Goal: Task Accomplishment & Management: Use online tool/utility

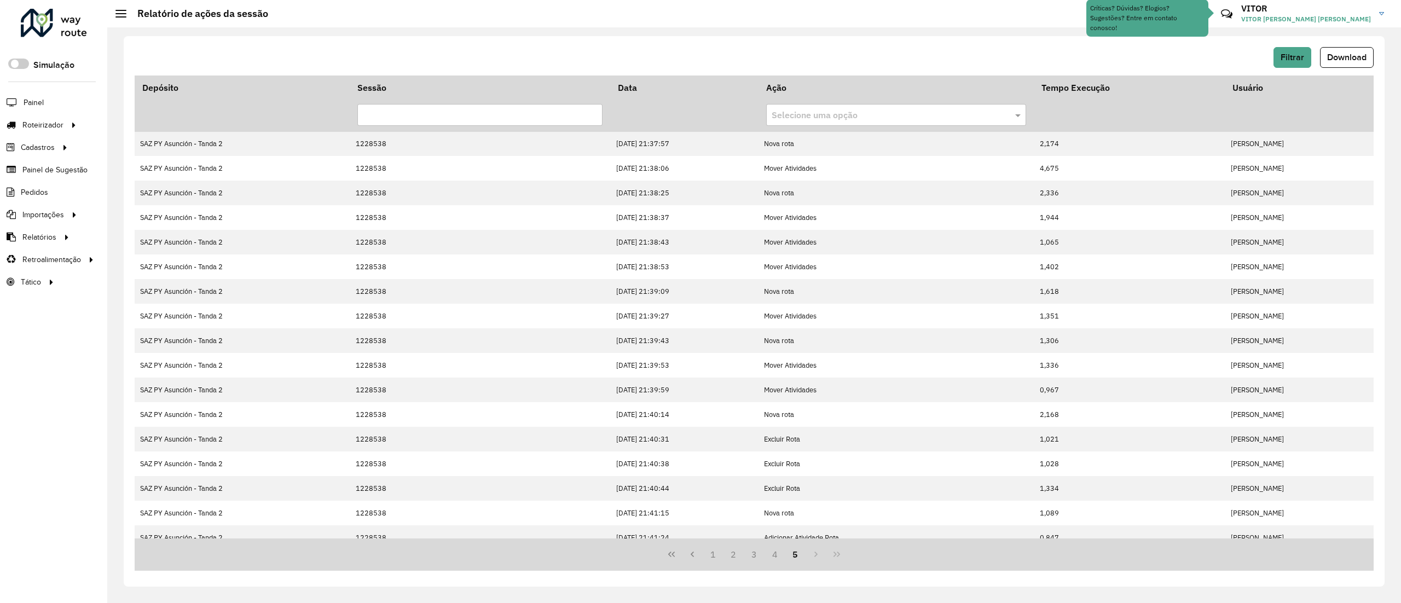
scroll to position [61, 0]
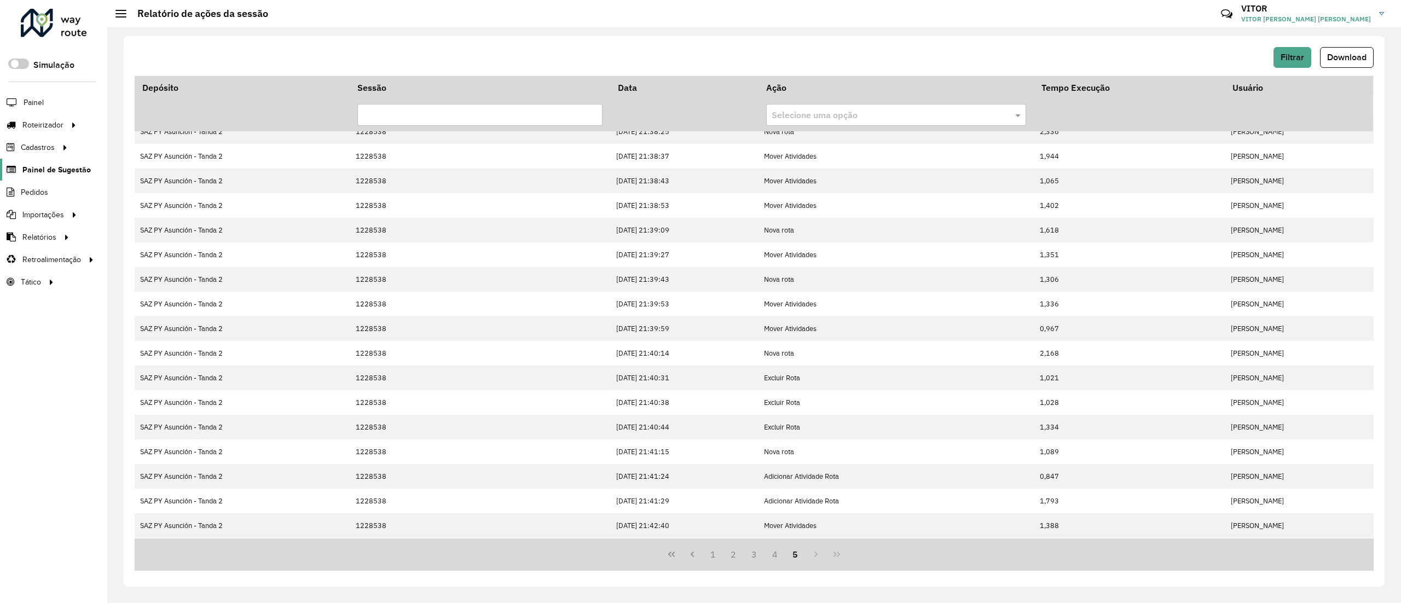
click at [78, 172] on span "Painel de Sugestão" at bounding box center [56, 169] width 68 height 11
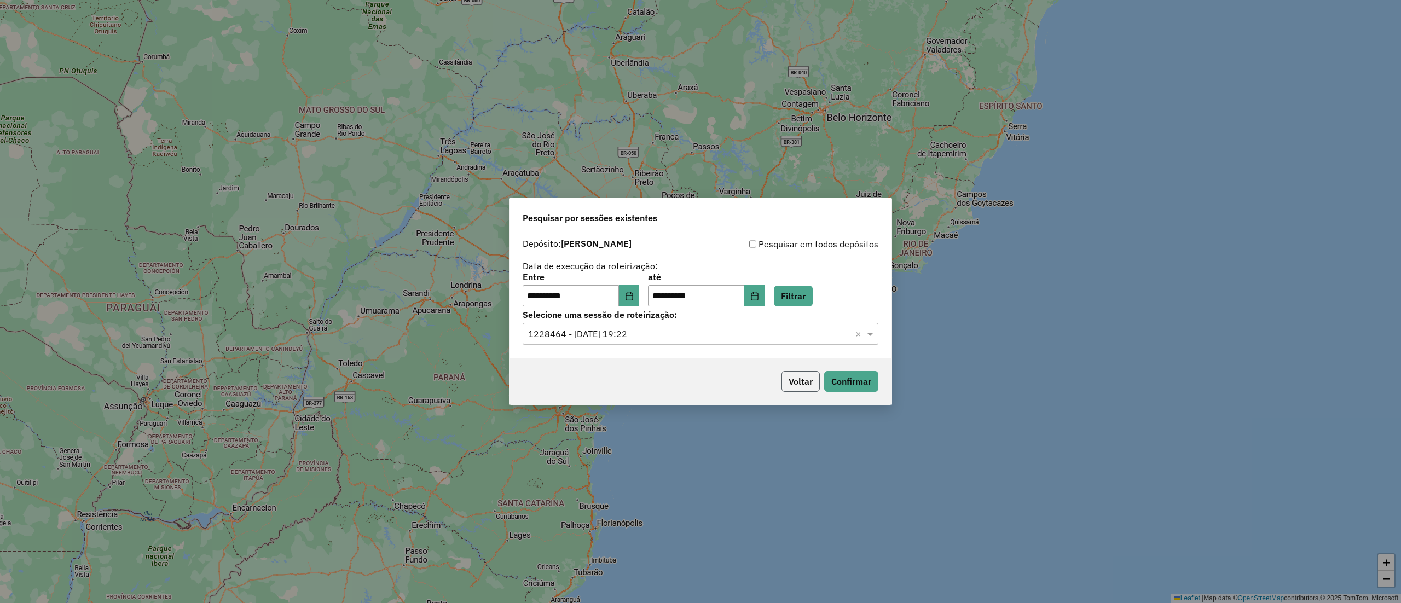
click at [806, 375] on button "Voltar" at bounding box center [800, 381] width 38 height 21
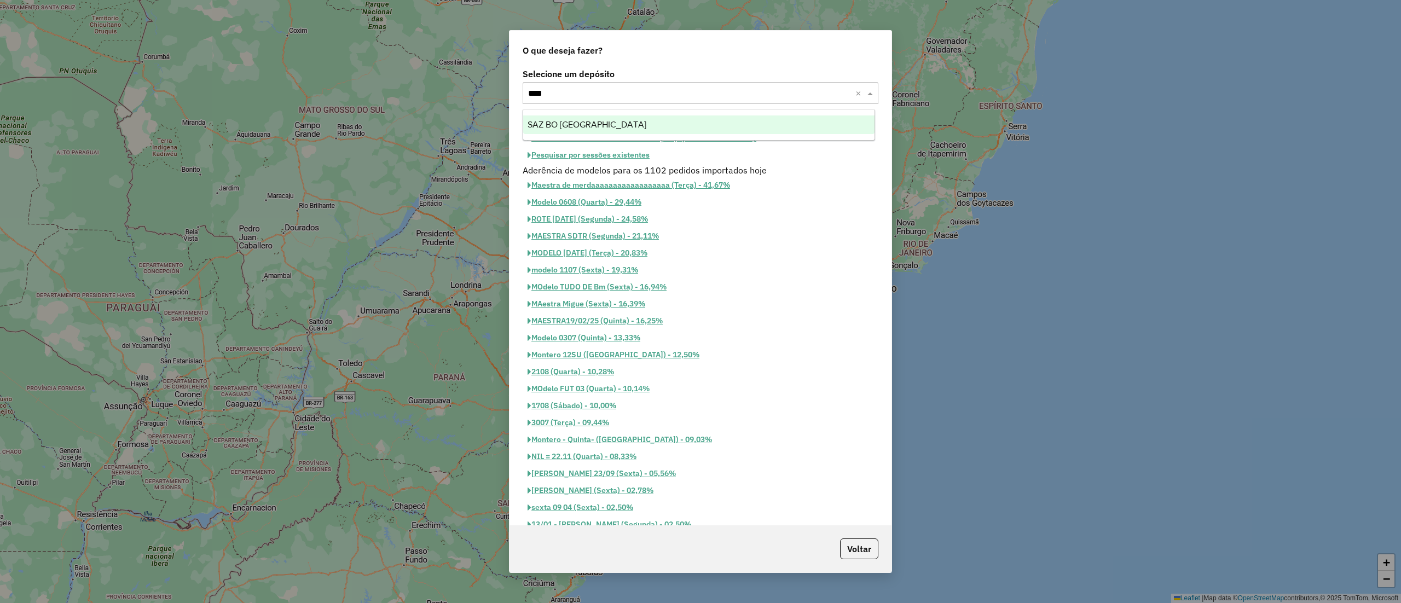
type input "*****"
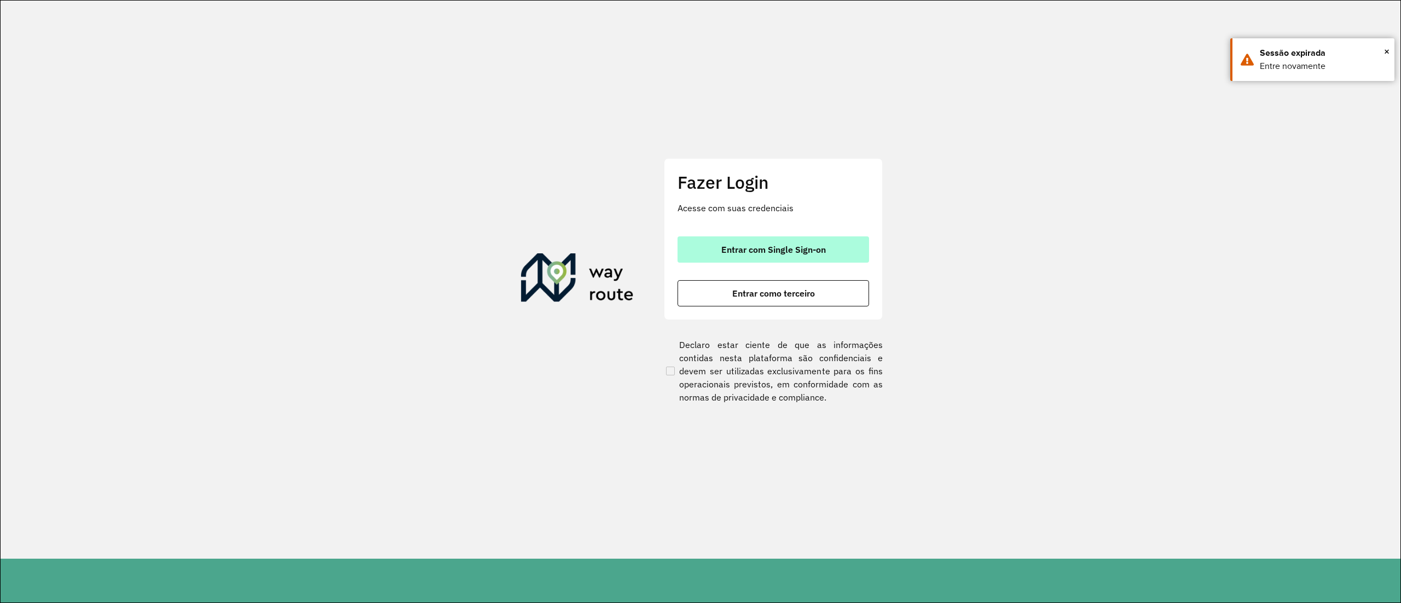
click at [698, 260] on button "Entrar com Single Sign-on" at bounding box center [774, 249] width 192 height 26
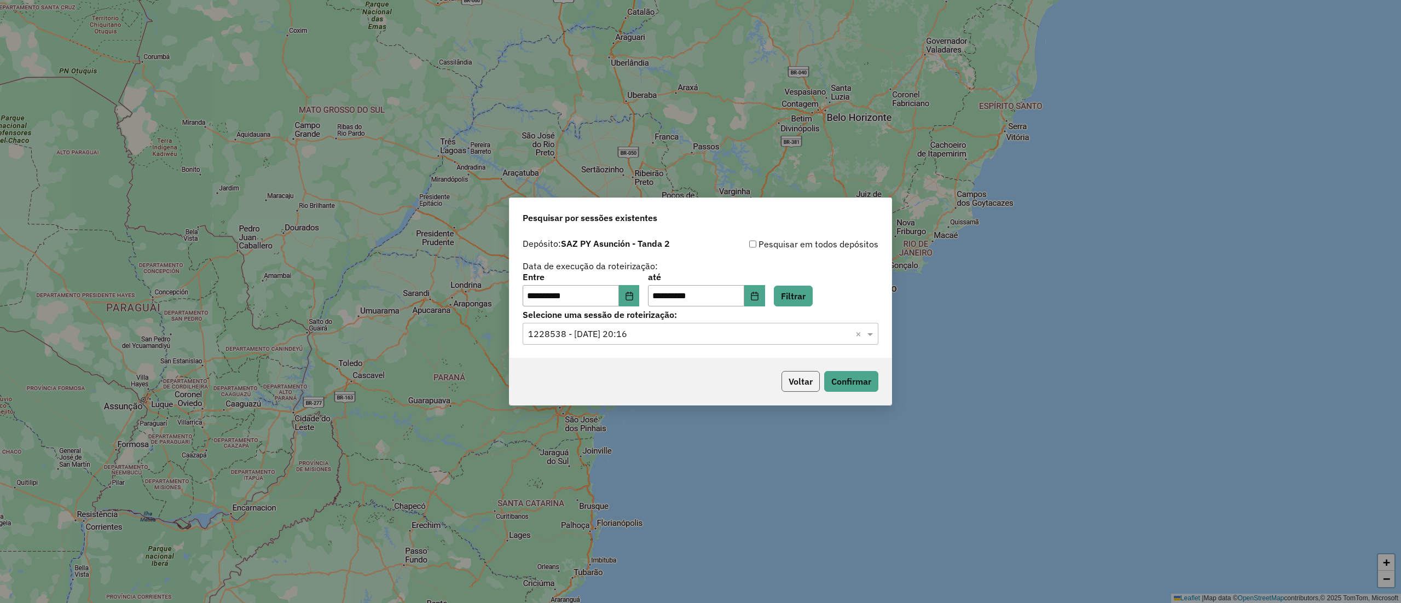
click at [800, 374] on button "Voltar" at bounding box center [800, 381] width 38 height 21
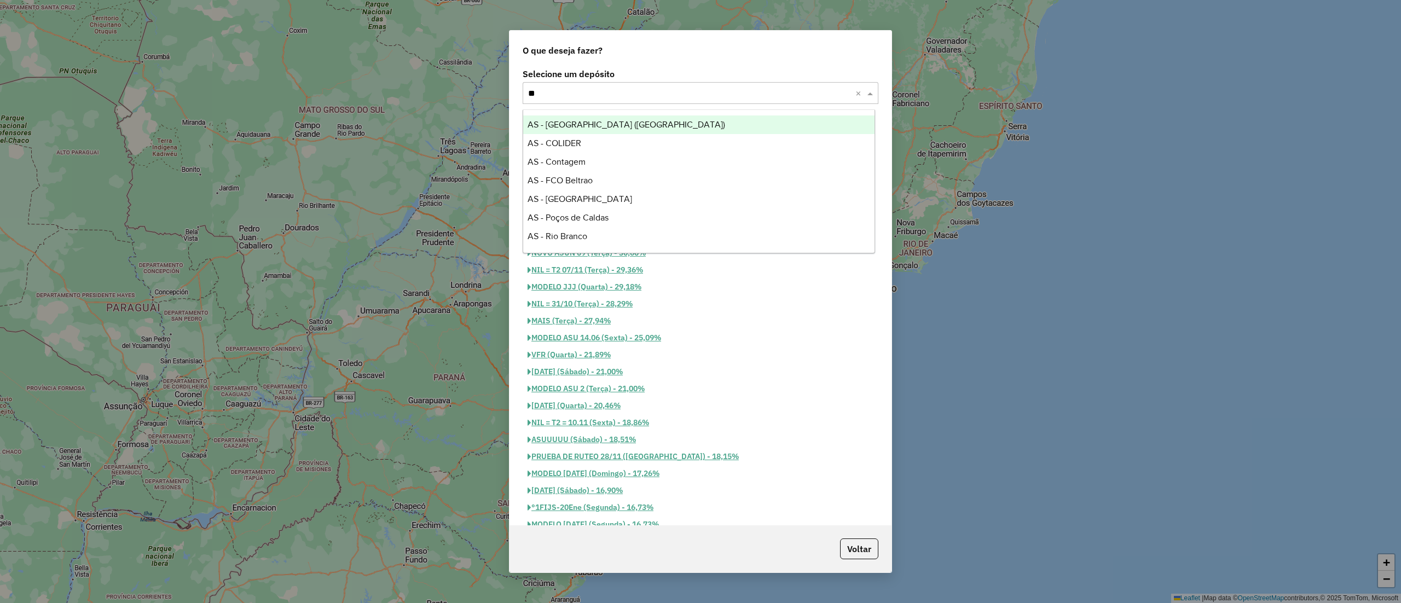
type input "***"
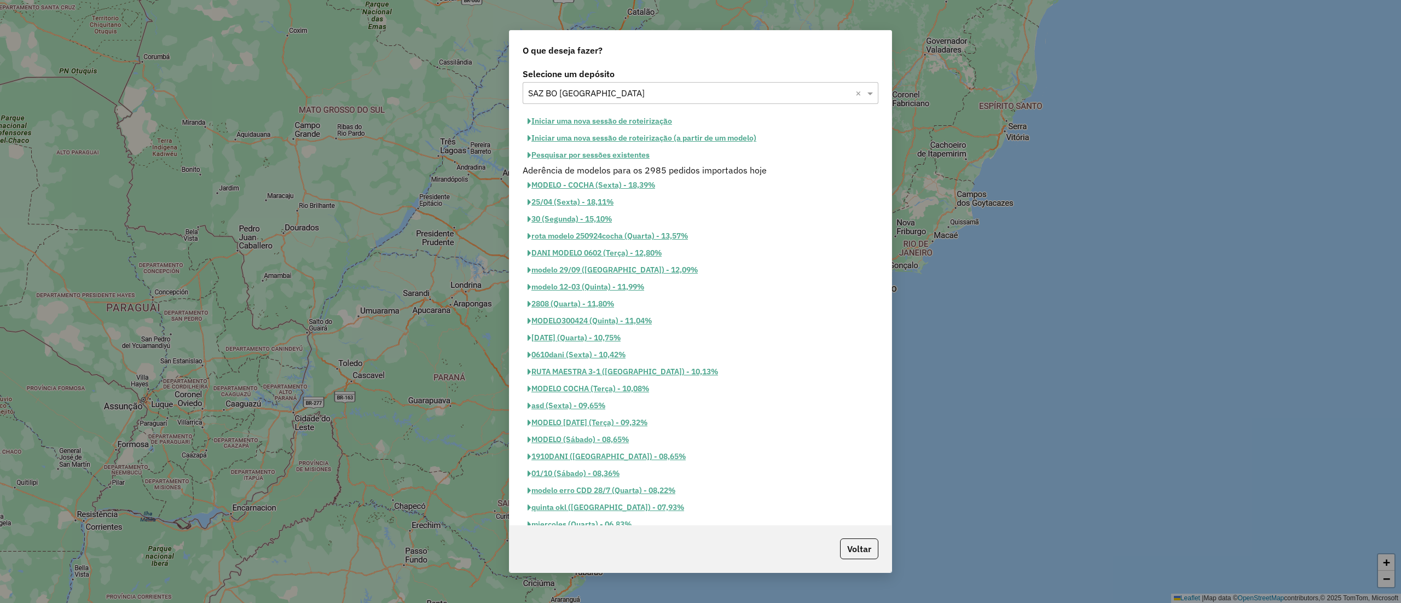
click at [637, 148] on button "Pesquisar por sessões existentes" at bounding box center [589, 155] width 132 height 17
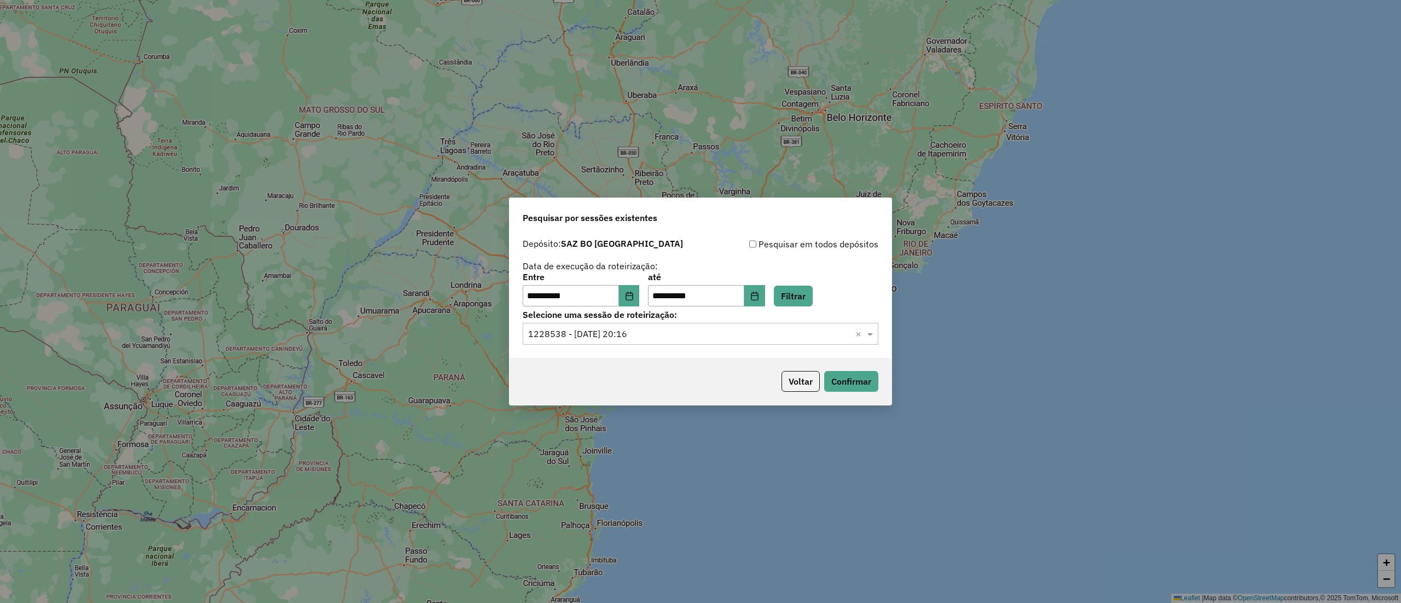
click at [807, 324] on div "Selecione uma sessão × 1228538 - 12/08/2025 20:16 ×" at bounding box center [701, 334] width 356 height 22
click at [806, 291] on button "Filtrar" at bounding box center [793, 296] width 39 height 21
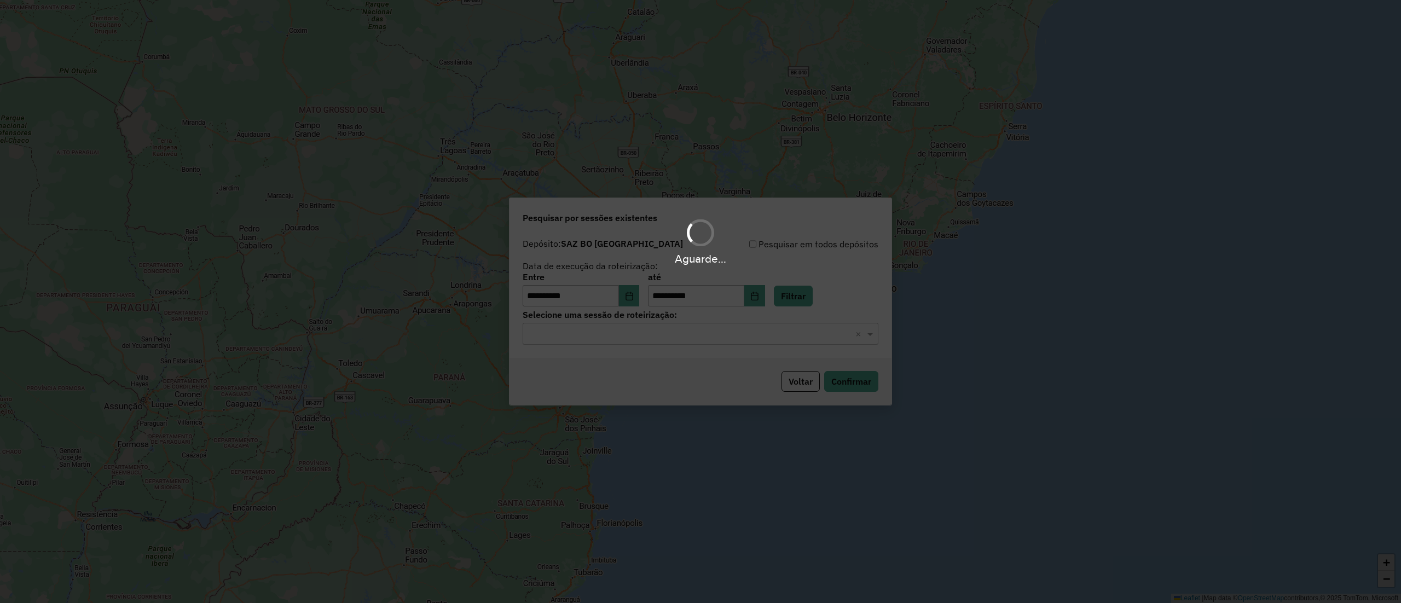
click at [678, 339] on hb-app "**********" at bounding box center [700, 301] width 1401 height 603
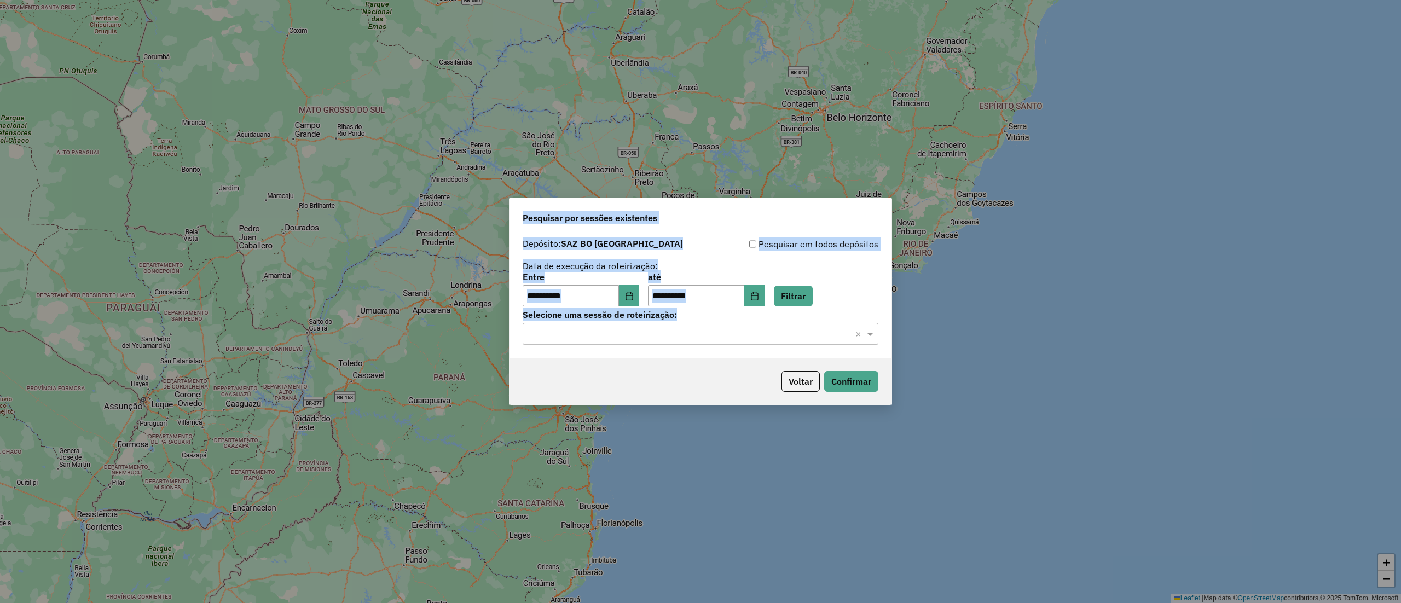
click at [678, 339] on input "text" at bounding box center [689, 334] width 323 height 13
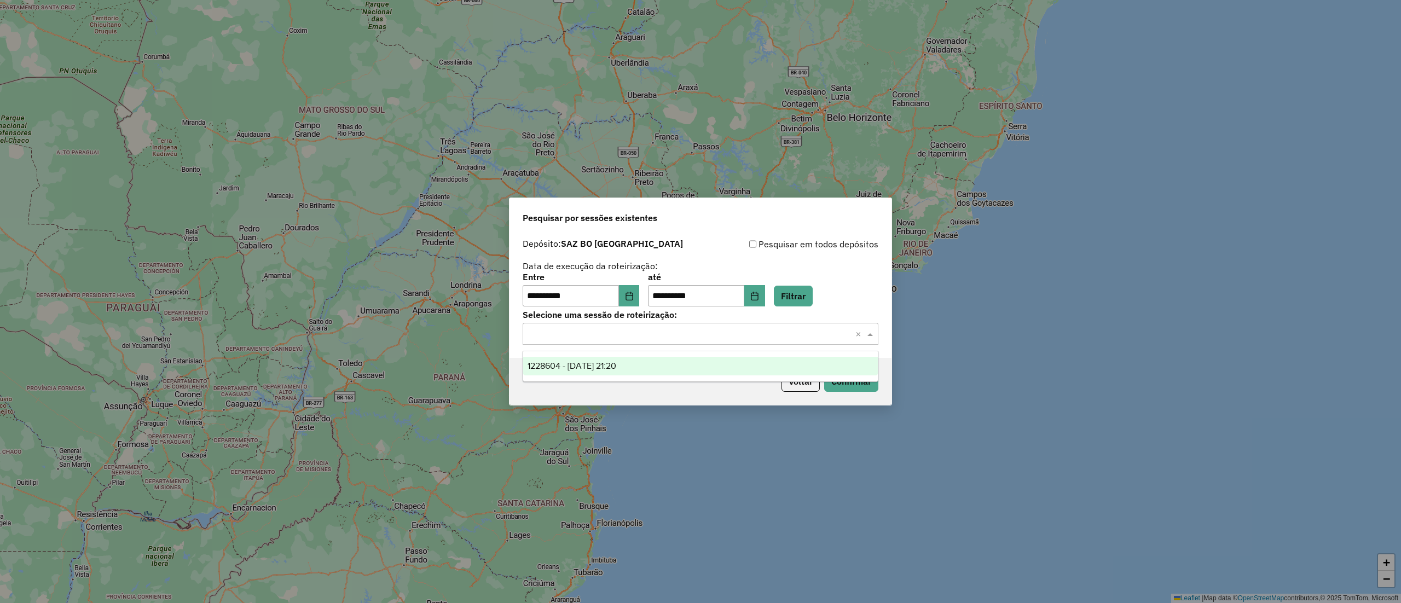
click at [680, 363] on div "1228604 - 12/08/2025 21:20" at bounding box center [700, 366] width 354 height 19
click at [838, 387] on button "Confirmar" at bounding box center [851, 381] width 54 height 21
click at [867, 391] on button "Confirmar" at bounding box center [851, 381] width 54 height 21
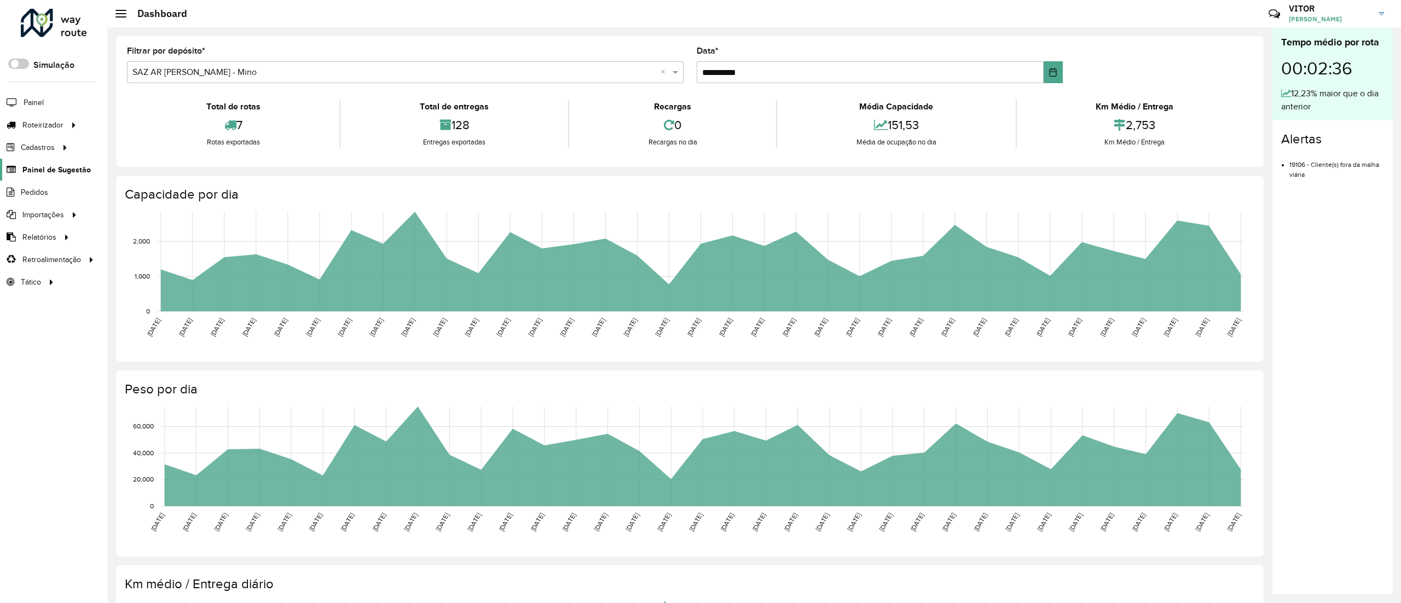
click at [42, 180] on link "Painel de Sugestão" at bounding box center [45, 170] width 91 height 22
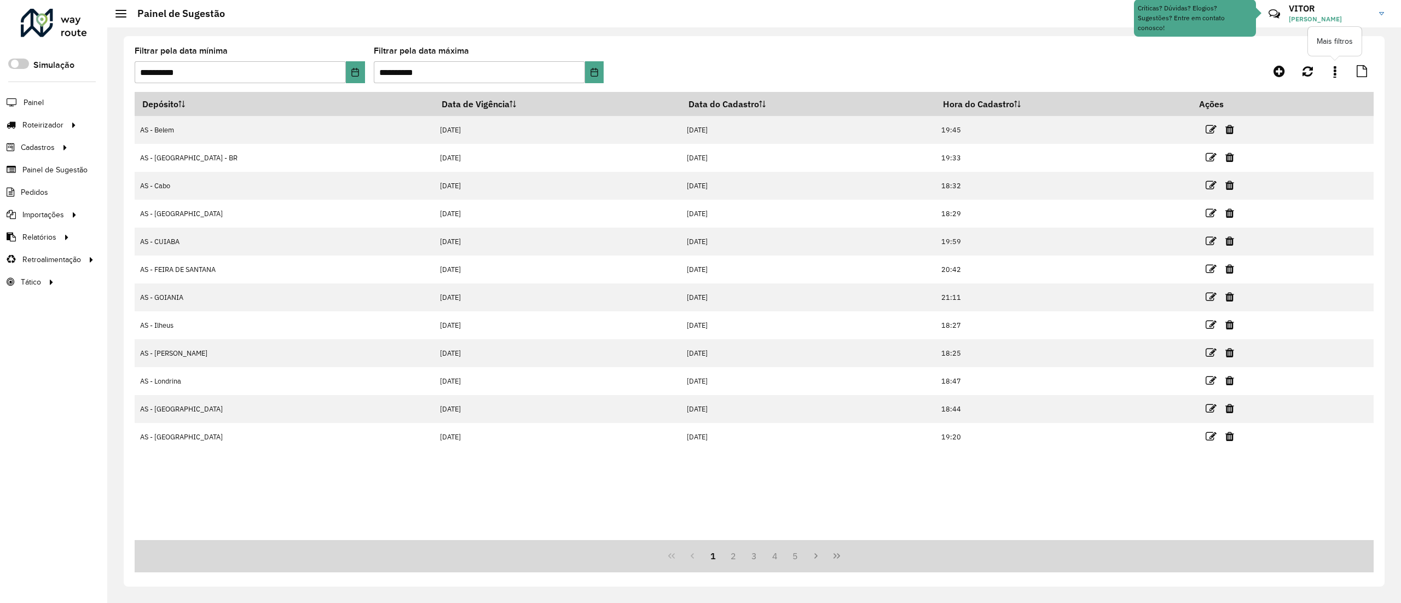
click at [1329, 70] on link at bounding box center [1335, 71] width 22 height 20
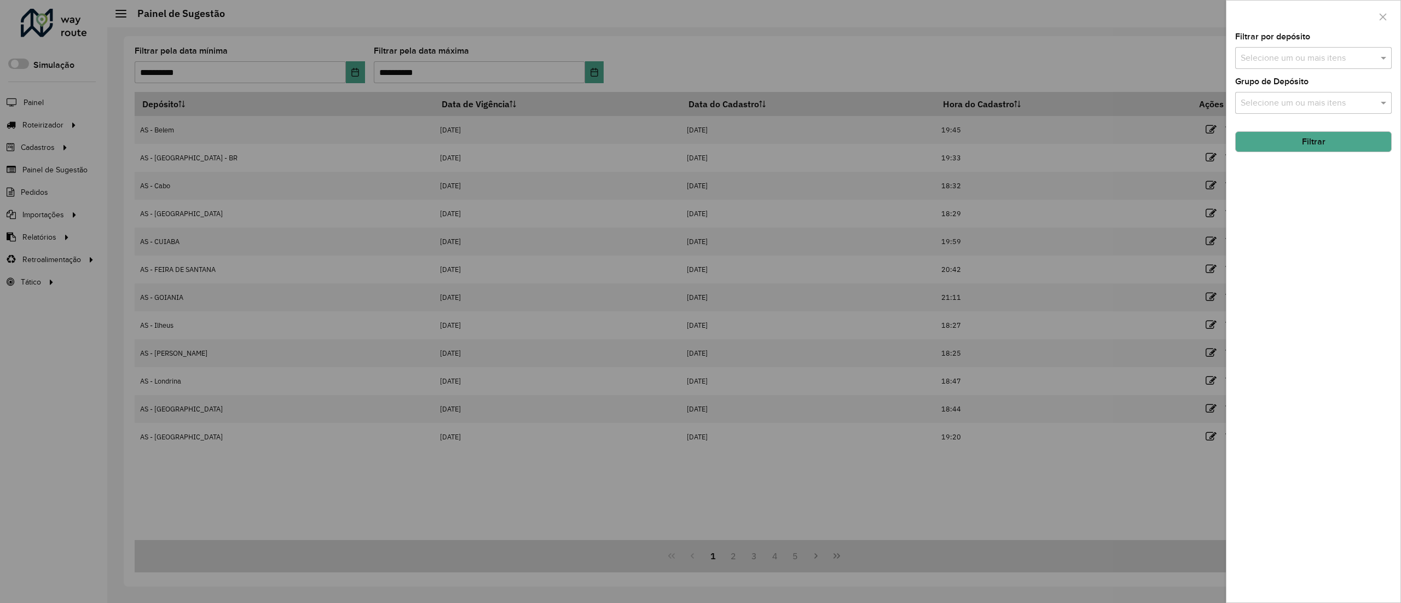
click at [1286, 60] on input "text" at bounding box center [1308, 58] width 140 height 13
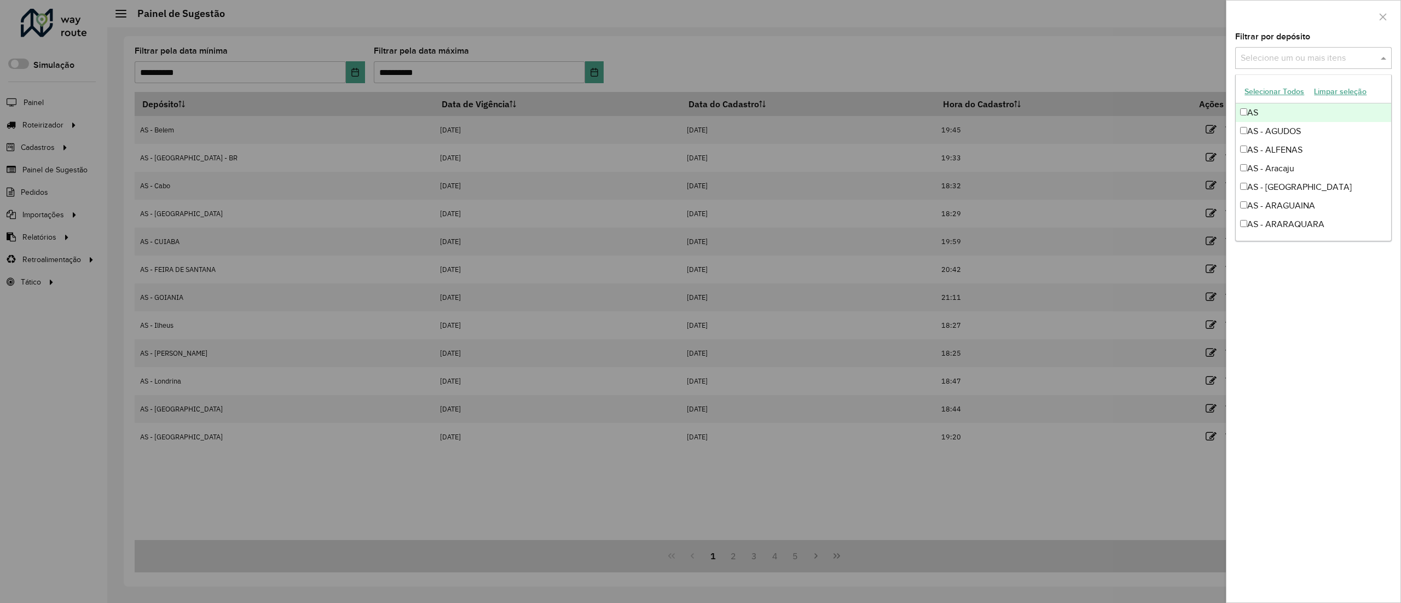
click at [1272, 13] on div at bounding box center [1313, 17] width 174 height 32
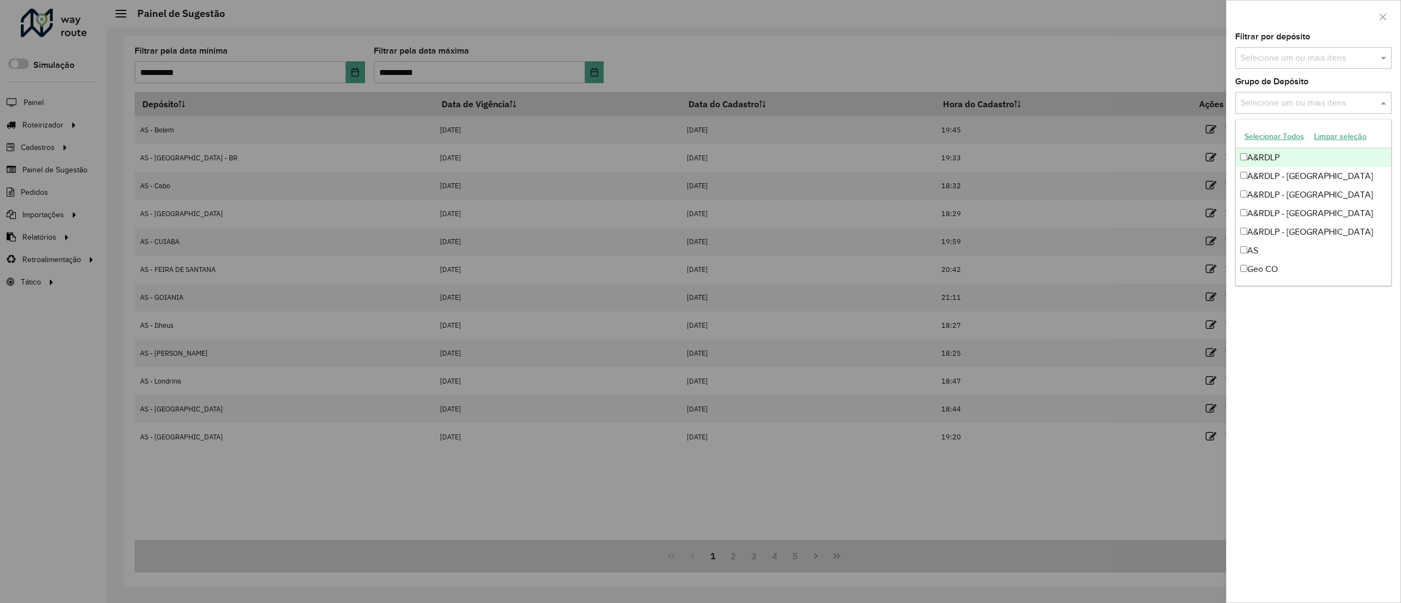
click at [1278, 105] on input "text" at bounding box center [1308, 103] width 140 height 13
click at [1267, 267] on div "Geo CO" at bounding box center [1313, 269] width 155 height 19
drag, startPoint x: 1266, startPoint y: 181, endPoint x: 1267, endPoint y: 192, distance: 10.5
click at [1266, 181] on div "Geo MG" at bounding box center [1313, 178] width 155 height 19
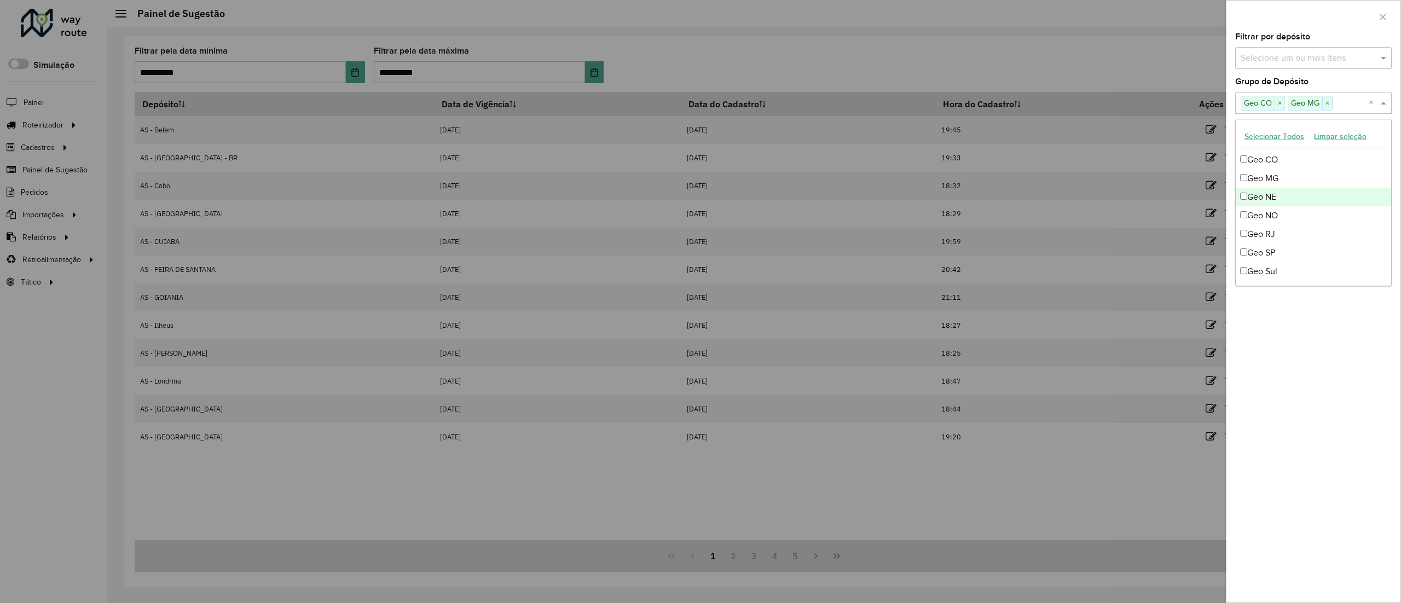
click at [1268, 192] on div "Geo NE" at bounding box center [1313, 197] width 155 height 19
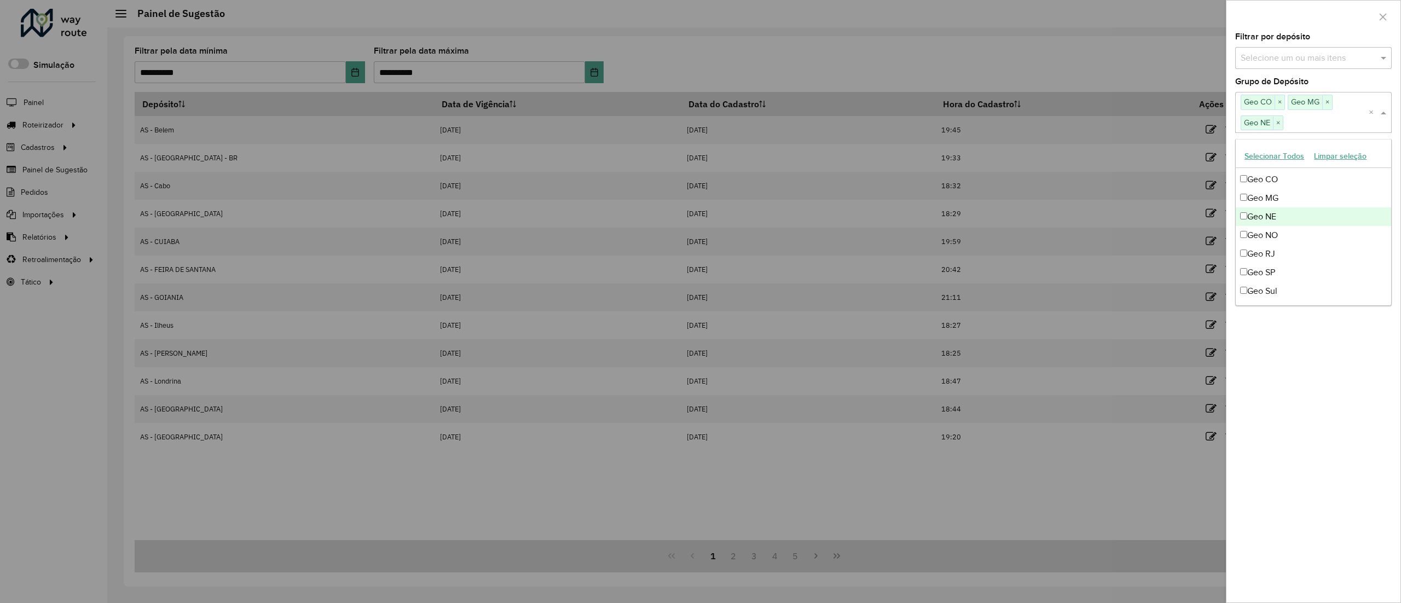
click at [1273, 213] on div "Geo NE" at bounding box center [1313, 216] width 155 height 19
click at [1273, 217] on div "Geo NO" at bounding box center [1313, 215] width 155 height 19
click at [1273, 218] on div "Geo NE" at bounding box center [1313, 216] width 155 height 19
click at [1283, 245] on div "Geo RJ" at bounding box center [1313, 254] width 155 height 19
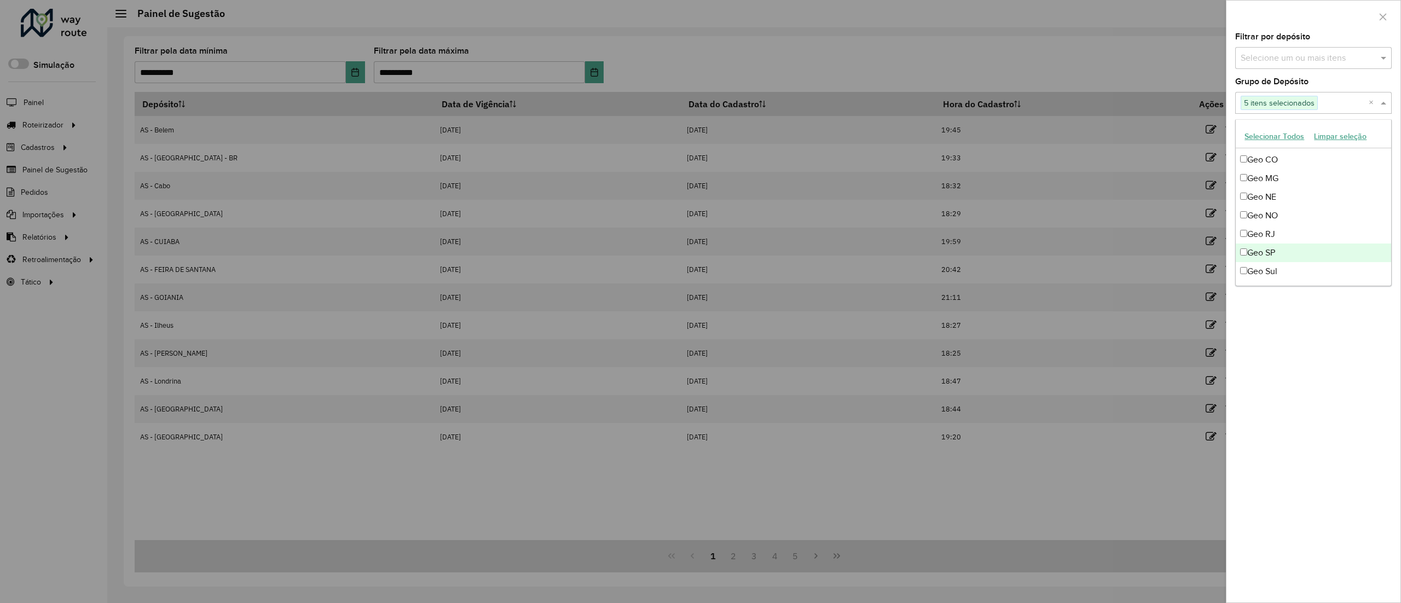
click at [1282, 247] on div "Geo SP" at bounding box center [1313, 253] width 155 height 19
click at [1285, 247] on div "Geo Sul" at bounding box center [1313, 251] width 155 height 19
click at [1301, 321] on div "Filtrar por depósito Selecione um ou mais itens Grupo de Depósito Selecione um …" at bounding box center [1313, 318] width 174 height 570
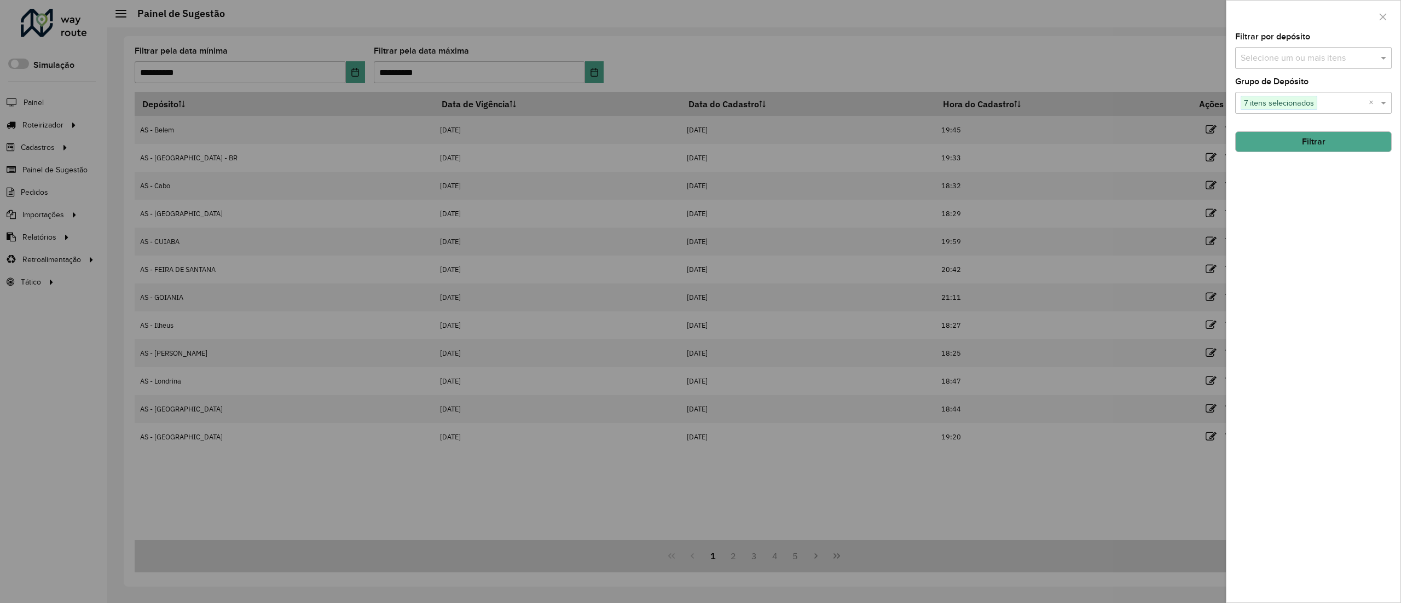
click at [1310, 153] on div "Filtrar por depósito Selecione um ou mais itens Grupo de Depósito Selecione um …" at bounding box center [1313, 318] width 174 height 570
click at [1308, 150] on button "Filtrar" at bounding box center [1313, 141] width 157 height 21
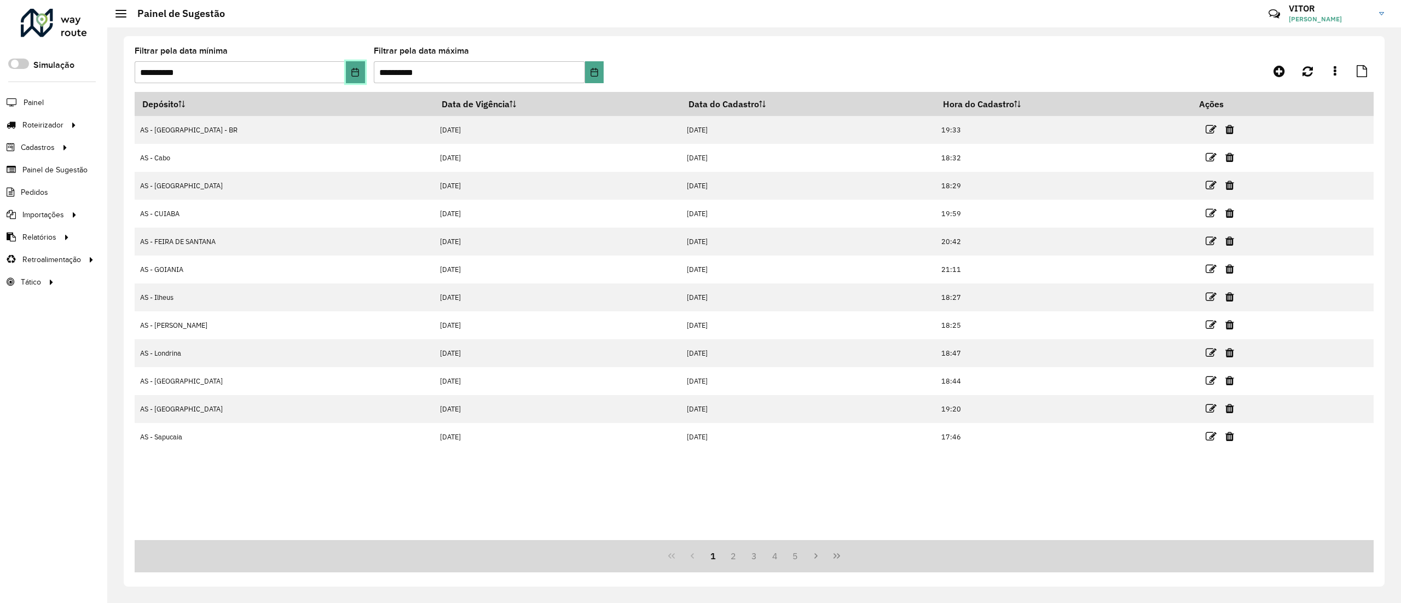
click at [355, 63] on button "Choose Date" at bounding box center [355, 72] width 19 height 22
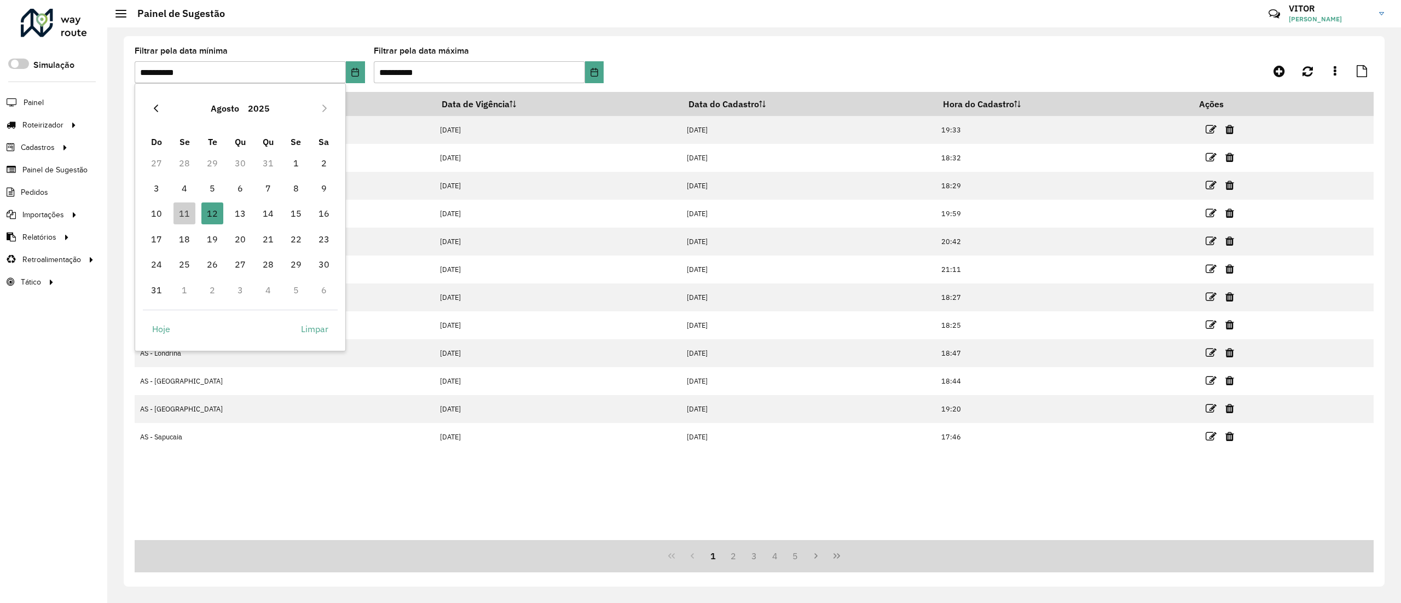
click at [160, 109] on icon "Previous Month" at bounding box center [156, 108] width 9 height 9
click at [219, 163] on span "1" at bounding box center [212, 163] width 22 height 22
type input "**********"
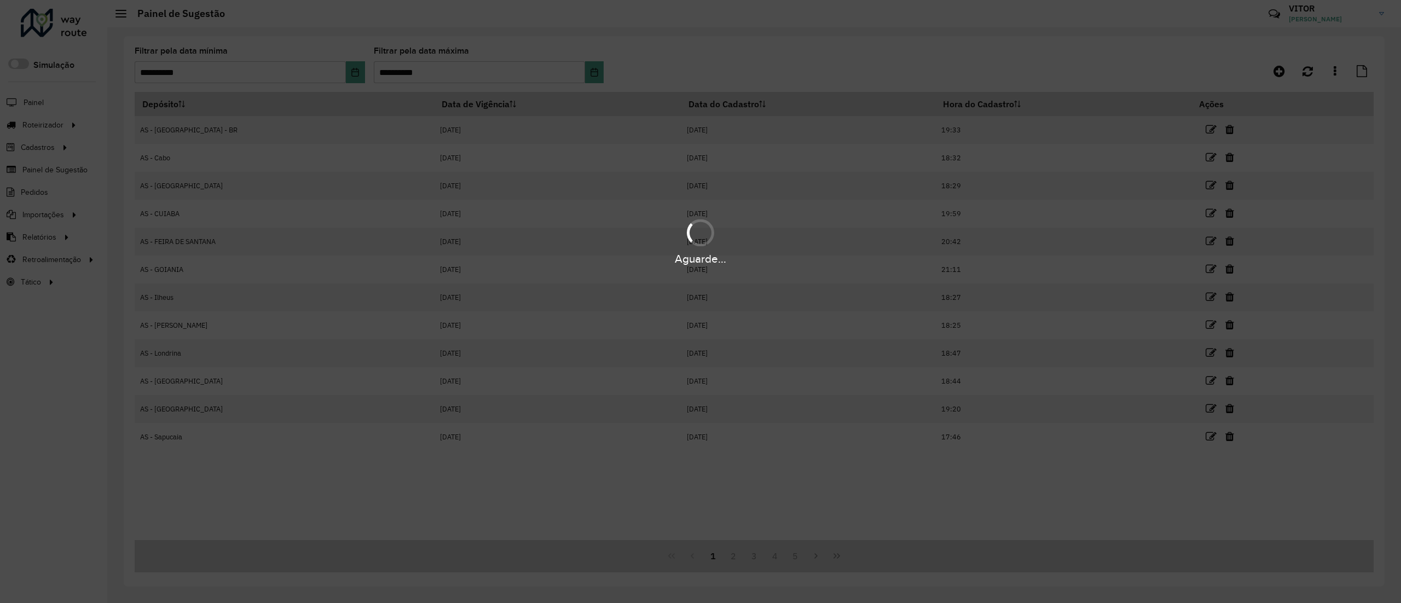
click at [596, 71] on div "Aguarde..." at bounding box center [700, 301] width 1401 height 603
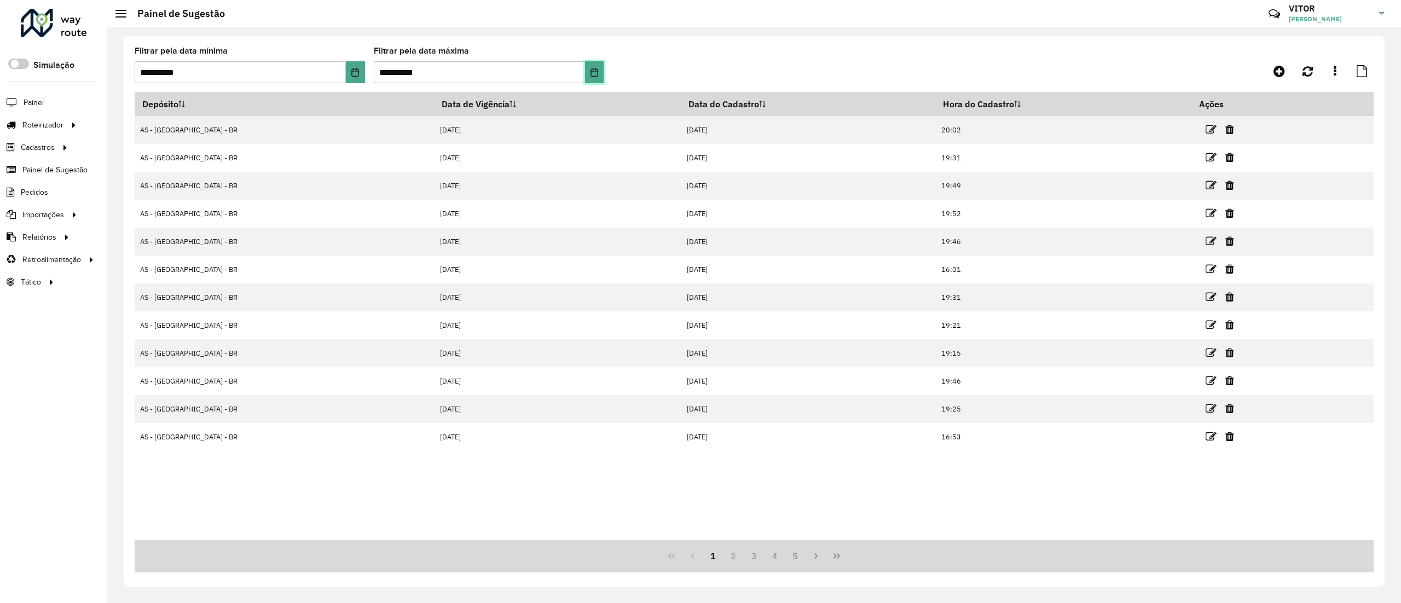
click at [594, 80] on button "Choose Date" at bounding box center [594, 72] width 19 height 22
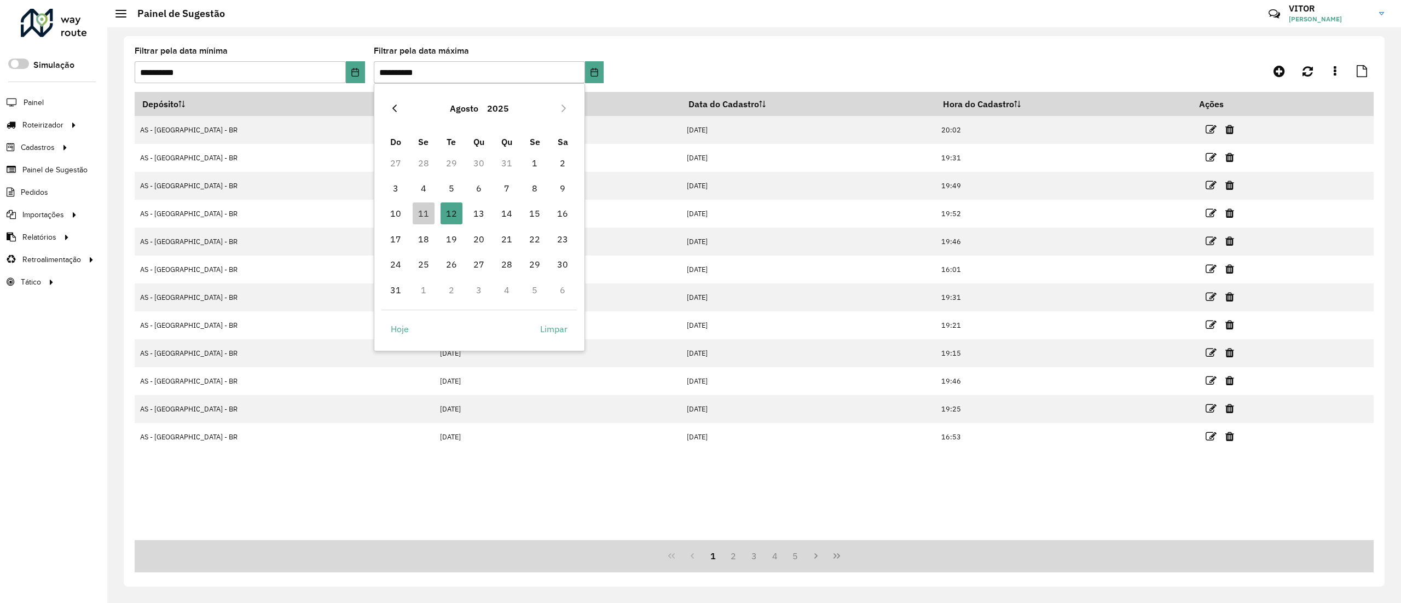
click at [401, 111] on button "Previous Month" at bounding box center [395, 109] width 18 height 18
click at [515, 264] on span "31" at bounding box center [507, 264] width 22 height 22
type input "**********"
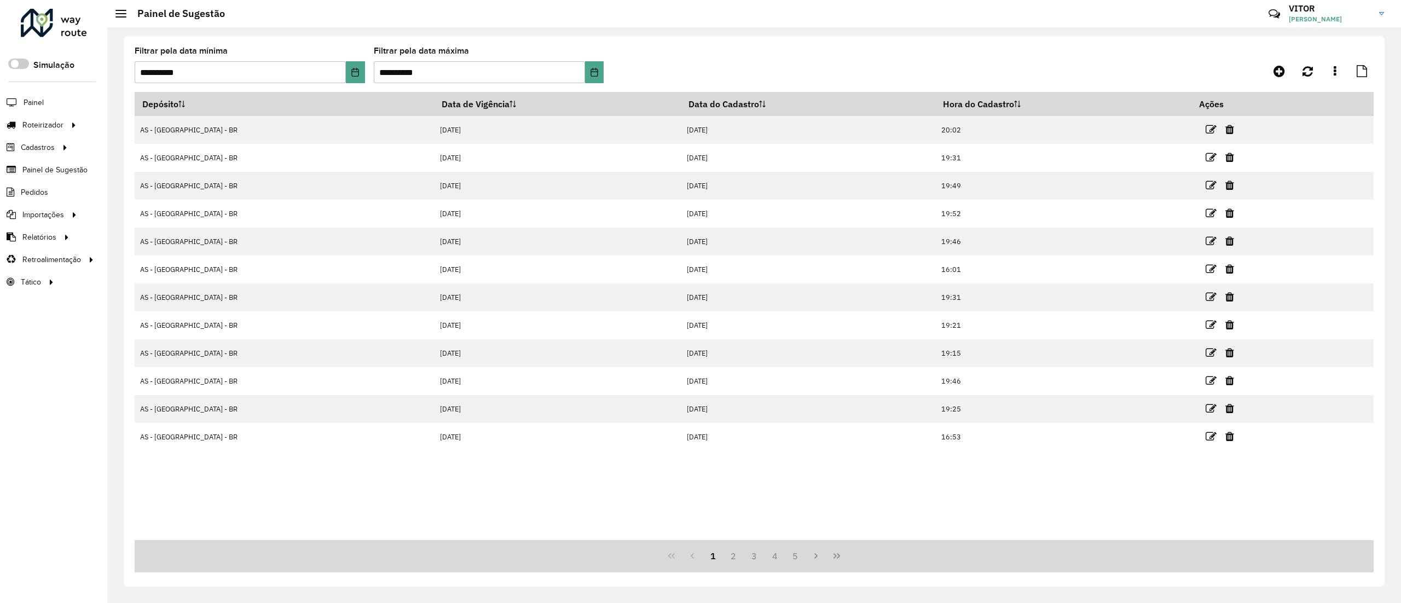
click at [661, 70] on formly-group "**********" at bounding box center [595, 69] width 920 height 45
click at [1342, 74] on link at bounding box center [1335, 71] width 22 height 20
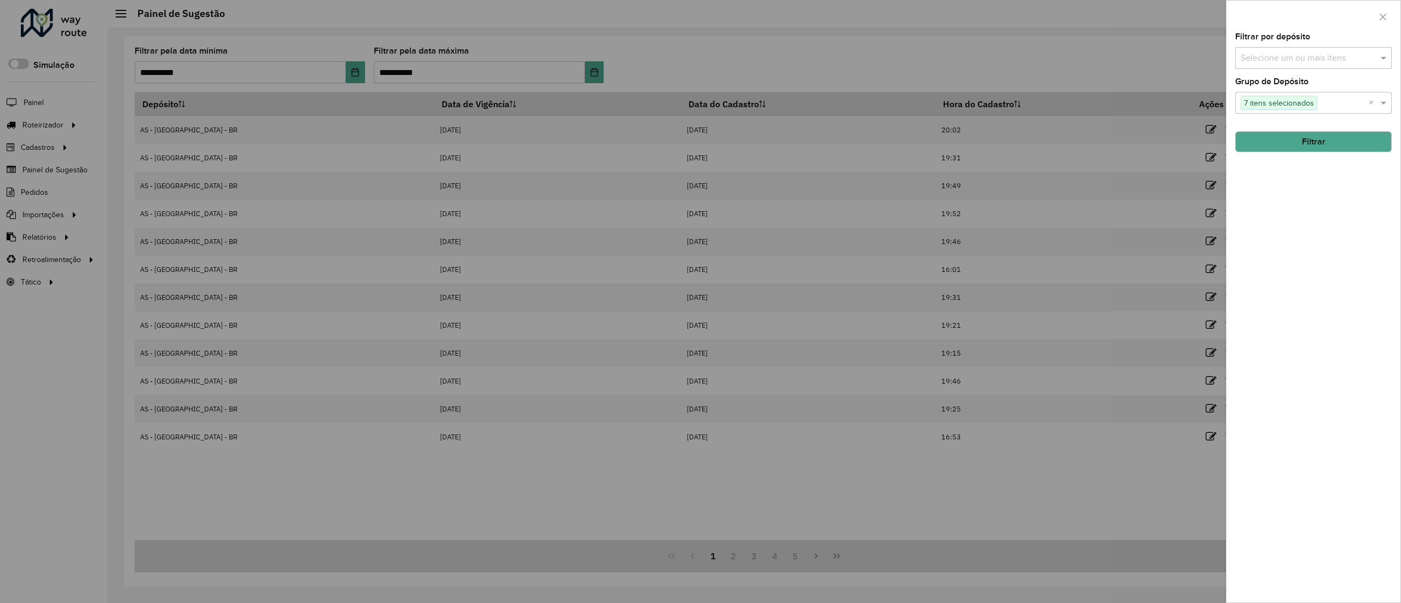
click at [1104, 41] on div at bounding box center [700, 301] width 1401 height 603
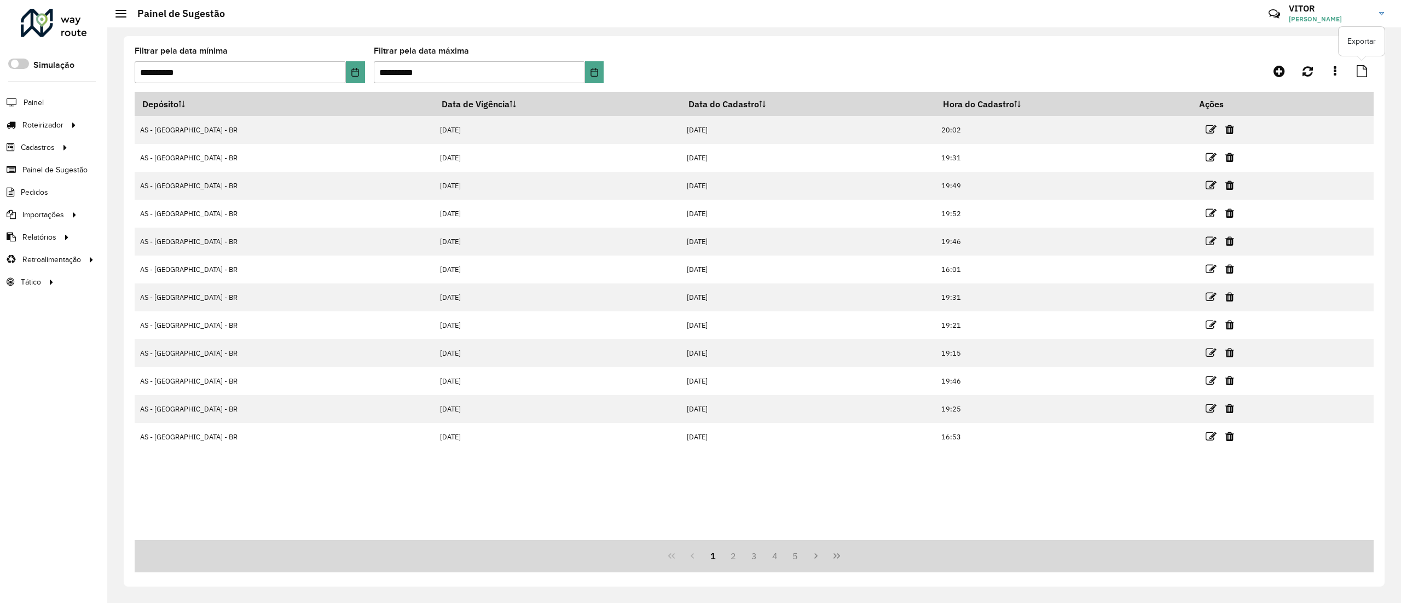
click at [1367, 74] on icon at bounding box center [1362, 71] width 10 height 12
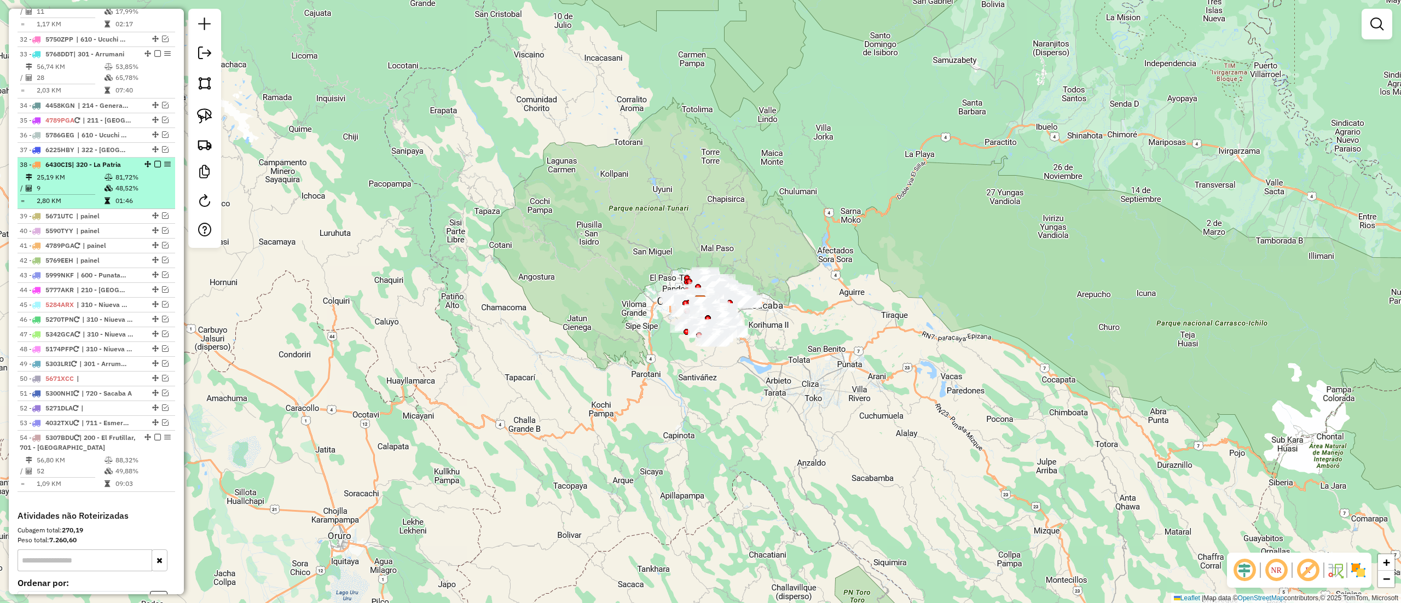
scroll to position [1849, 0]
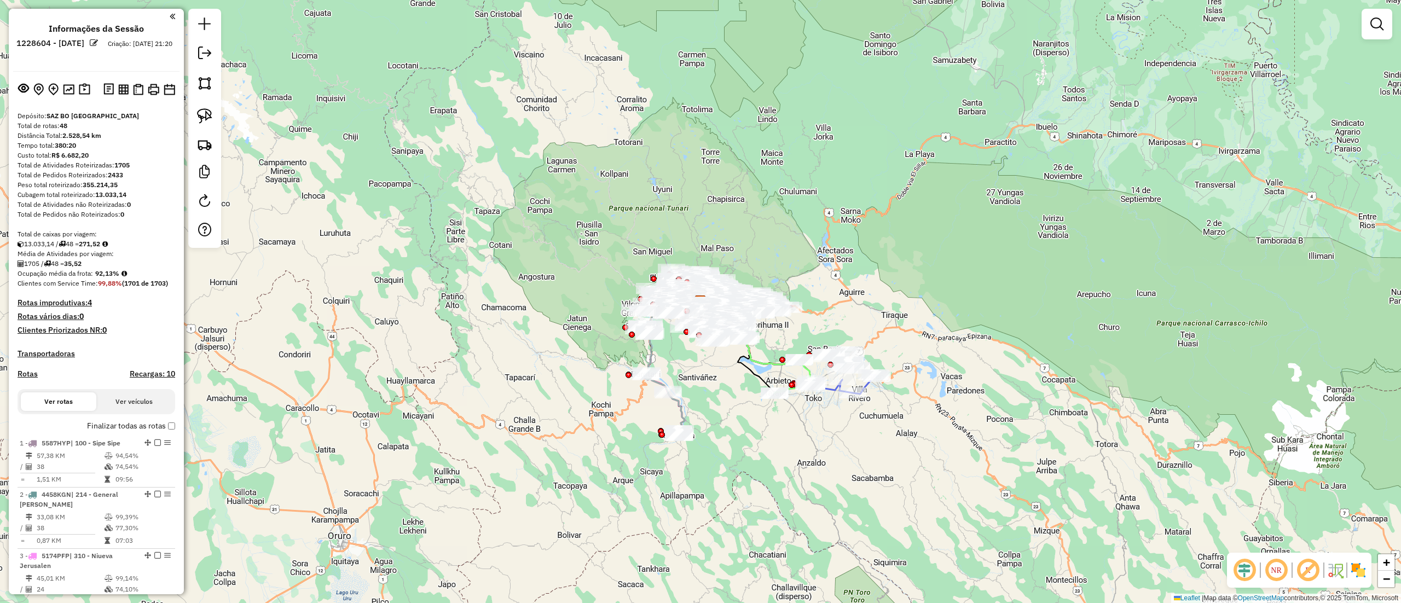
scroll to position [2658, 0]
